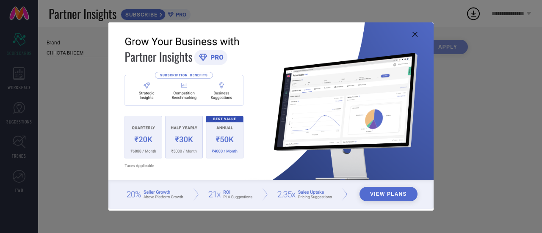
type input "All"
click at [415, 34] on icon at bounding box center [415, 34] width 5 height 5
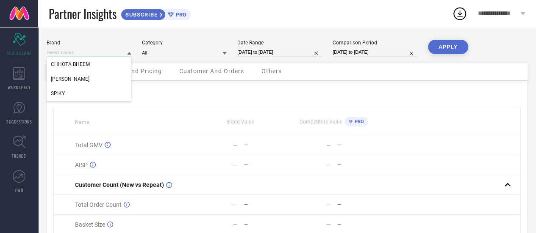
click at [104, 51] on input at bounding box center [89, 52] width 85 height 9
click at [70, 89] on div "SPIKY" at bounding box center [89, 93] width 85 height 14
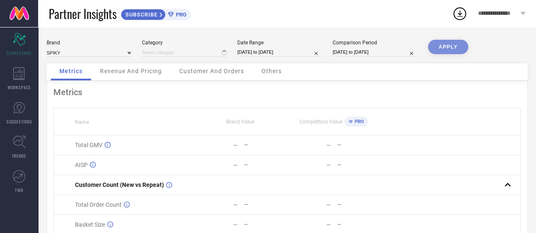
type input "All"
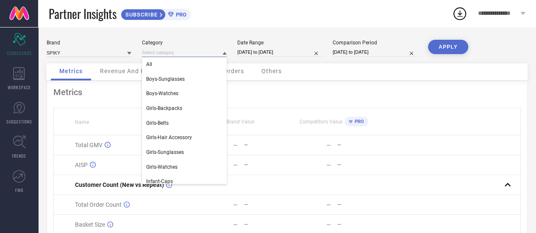
click at [174, 53] on input at bounding box center [184, 52] width 85 height 9
click at [157, 69] on div "All" at bounding box center [184, 64] width 85 height 14
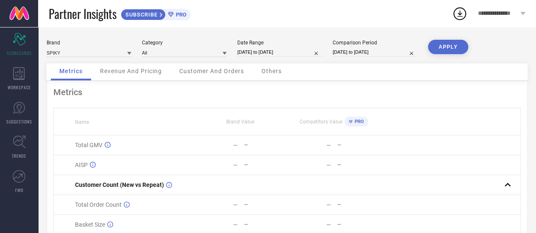
click at [261, 50] on input "[DATE] to [DATE]" at bounding box center [279, 52] width 85 height 9
select select "7"
select select "2025"
select select "8"
select select "2025"
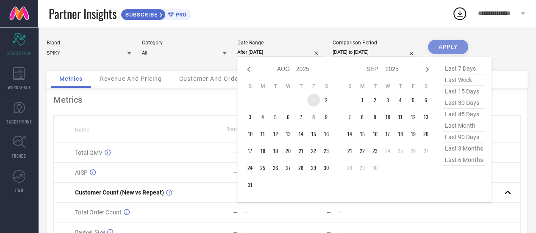
click at [312, 100] on td "1" at bounding box center [313, 100] width 13 height 13
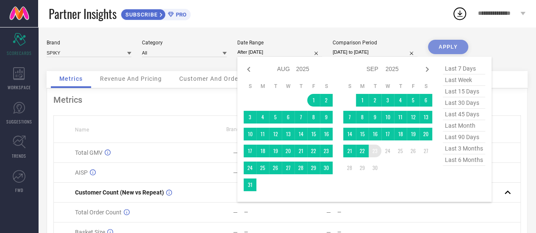
type input "[DATE] to [DATE]"
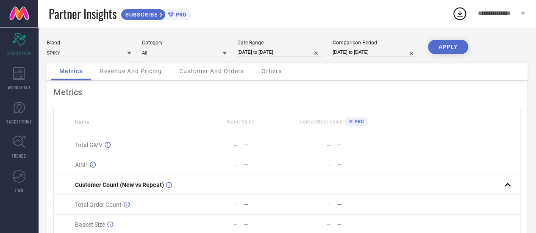
click at [440, 47] on button "APPLY" at bounding box center [448, 47] width 40 height 14
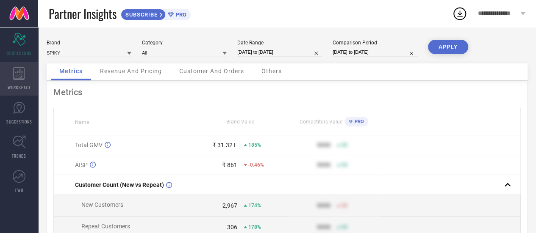
click at [13, 82] on div "WORKSPACE" at bounding box center [19, 79] width 38 height 34
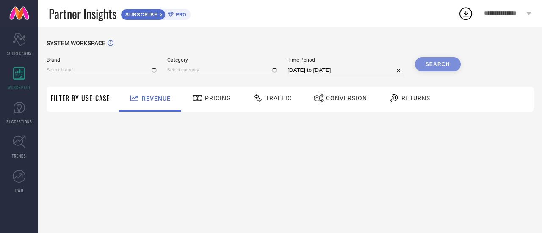
type input "CHHOTA BHEEM"
type input "All"
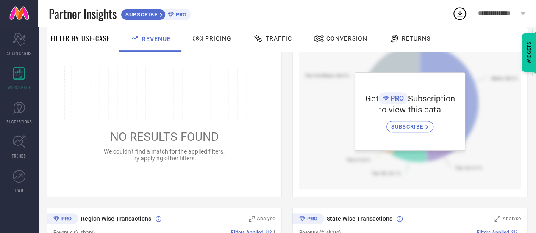
scroll to position [126, 0]
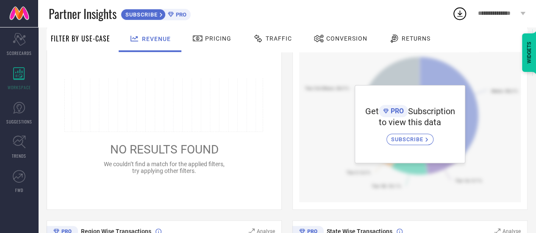
click at [200, 39] on icon at bounding box center [197, 38] width 11 height 10
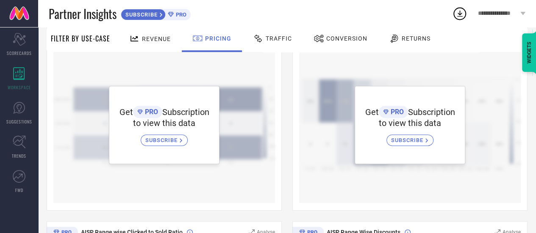
scroll to position [127, 0]
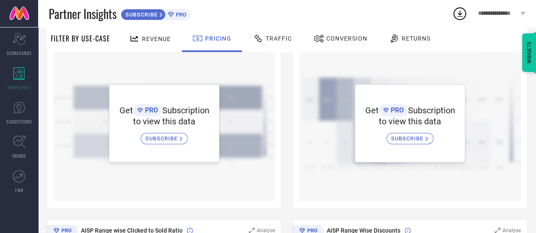
click at [144, 40] on span "Revenue" at bounding box center [156, 39] width 29 height 7
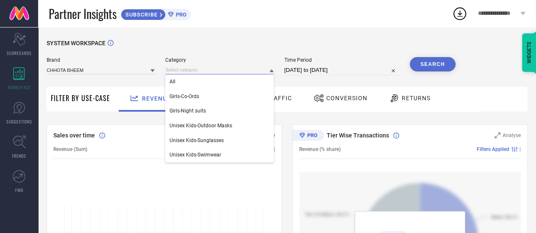
click at [222, 69] on input at bounding box center [219, 70] width 108 height 9
click at [206, 79] on div "All" at bounding box center [219, 82] width 108 height 14
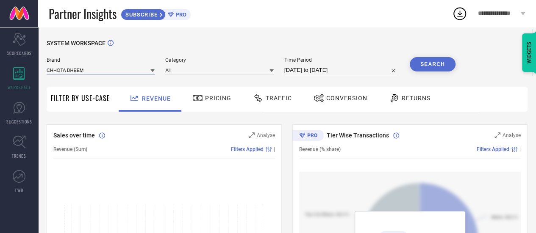
click at [123, 74] on input at bounding box center [101, 70] width 108 height 9
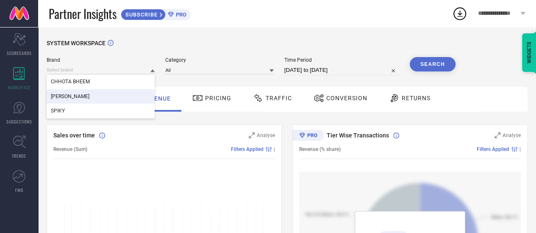
click at [99, 98] on div "[PERSON_NAME]" at bounding box center [101, 96] width 108 height 14
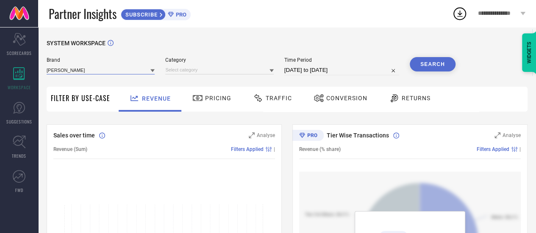
click at [104, 67] on input at bounding box center [101, 70] width 108 height 9
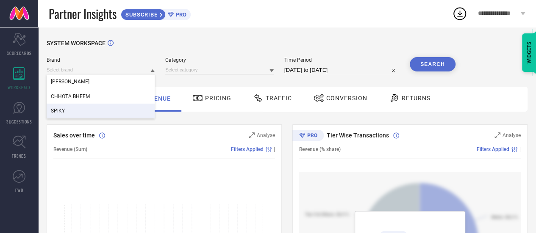
click at [81, 108] on div "SPIKY" at bounding box center [101, 111] width 108 height 14
